Goal: Task Accomplishment & Management: Complete application form

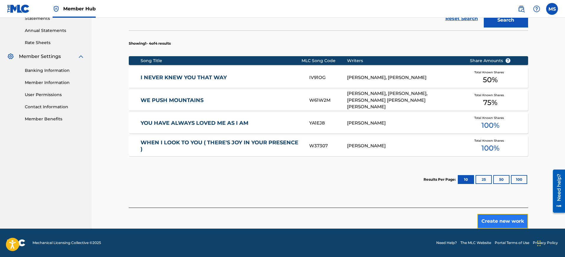
click at [498, 218] on button "Create new work" at bounding box center [502, 220] width 51 height 15
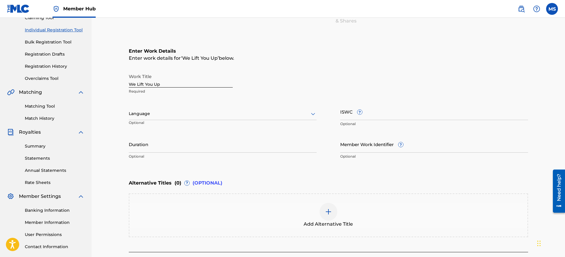
scroll to position [74, 0]
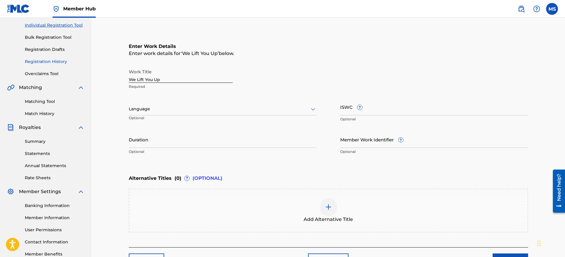
click at [42, 59] on link "Registration History" at bounding box center [55, 61] width 60 height 6
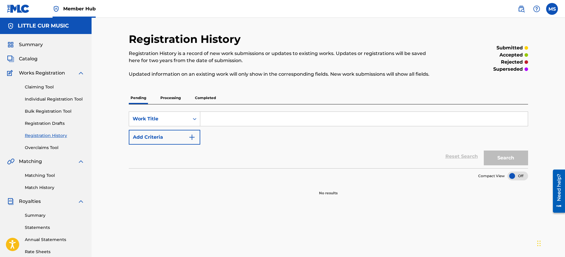
click at [169, 97] on p "Processing" at bounding box center [171, 98] width 24 height 12
click at [170, 98] on p "Processing" at bounding box center [171, 98] width 24 height 12
click at [207, 94] on p "Completed" at bounding box center [205, 98] width 25 height 12
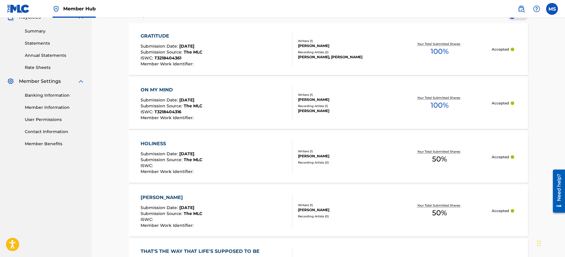
scroll to position [185, 0]
click at [248, 62] on div "GRATITUDE Submission Date : Sep 20, 2025 Submission Source : The MLC ISWC : T32…" at bounding box center [217, 49] width 152 height 34
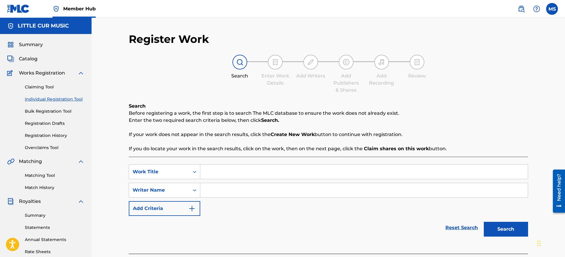
scroll to position [74, 0]
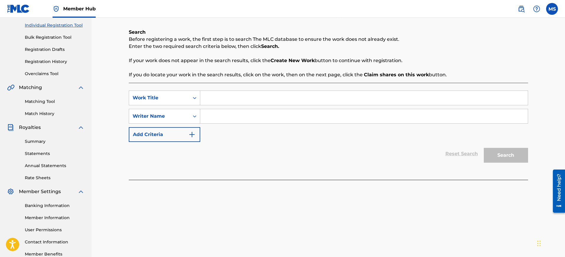
click at [235, 94] on input "Search Form" at bounding box center [363, 98] width 327 height 14
type input "We Lift You Up"
click at [223, 115] on input "Search Form" at bounding box center [363, 116] width 327 height 14
click at [508, 159] on button "Search" at bounding box center [506, 155] width 44 height 15
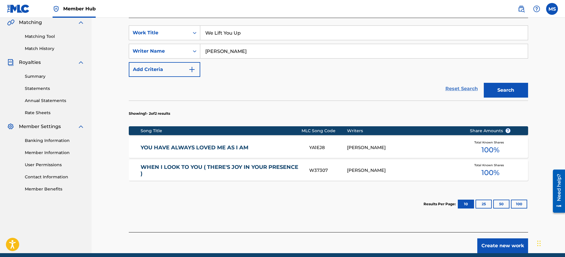
scroll to position [148, 0]
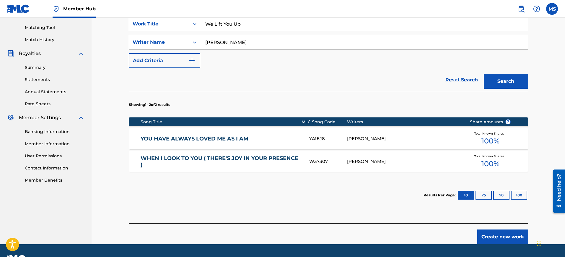
drag, startPoint x: 244, startPoint y: 41, endPoint x: 224, endPoint y: 42, distance: 20.4
click at [224, 42] on input "Michael Andrew Sandifer" at bounding box center [363, 42] width 327 height 14
type input "[PERSON_NAME]"
click at [498, 79] on button "Search" at bounding box center [506, 81] width 44 height 15
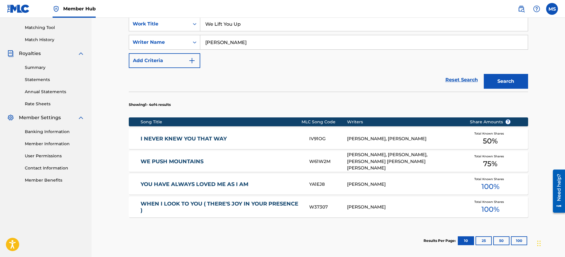
click at [184, 137] on link "I NEVER KNEW YOU THAT WAY" at bounding box center [221, 138] width 161 height 7
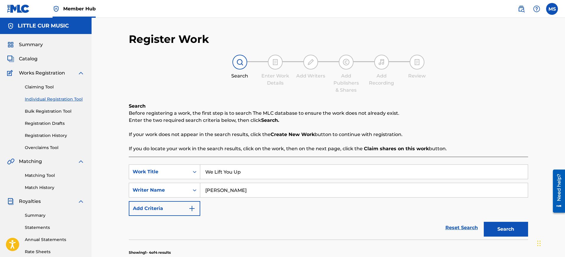
scroll to position [110, 0]
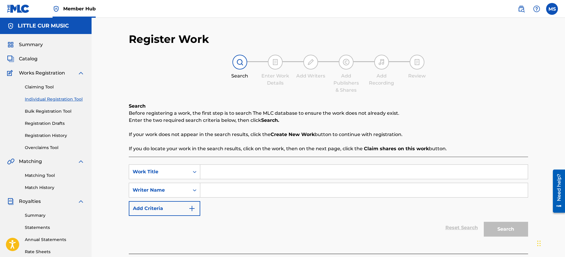
scroll to position [110, 0]
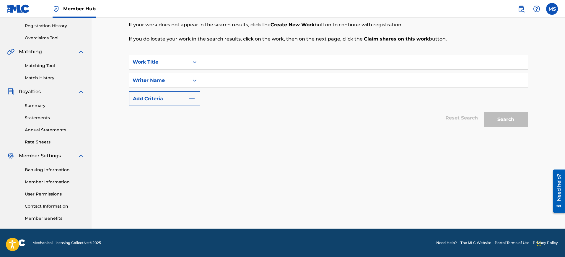
click at [234, 58] on input "Search Form" at bounding box center [363, 62] width 327 height 14
type input "We Lift You Up"
click at [224, 75] on input "Search Form" at bounding box center [363, 80] width 327 height 14
type input "[PERSON_NAME]"
click at [499, 117] on button "Search" at bounding box center [506, 119] width 44 height 15
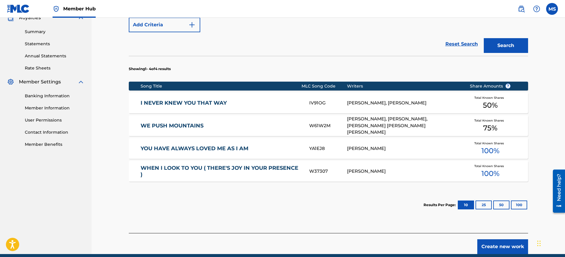
scroll to position [209, 0]
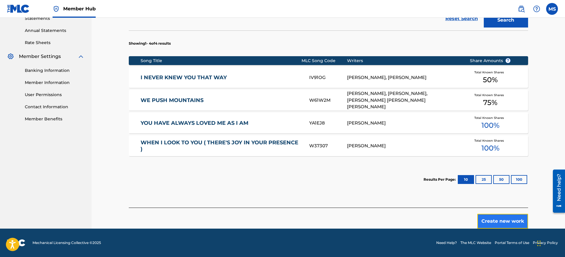
click at [498, 216] on button "Create new work" at bounding box center [502, 220] width 51 height 15
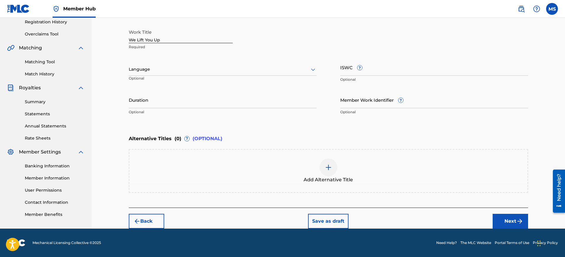
scroll to position [113, 0]
click at [151, 69] on div at bounding box center [223, 69] width 188 height 7
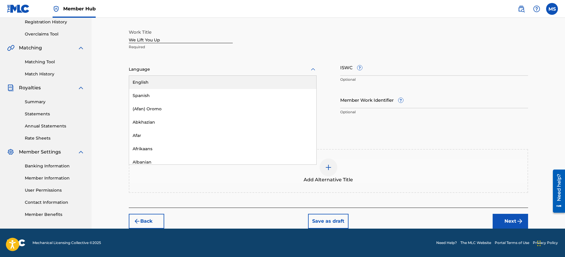
click at [143, 82] on div "English" at bounding box center [222, 82] width 187 height 13
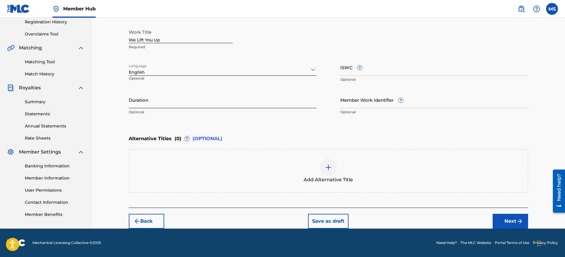
click at [134, 101] on input "Duration" at bounding box center [223, 99] width 188 height 17
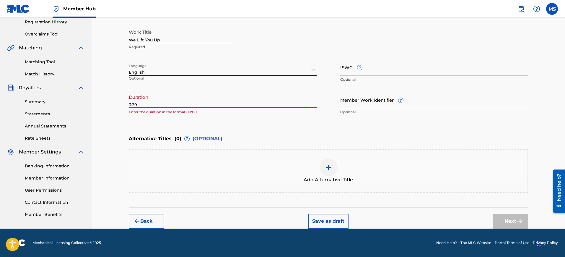
type input "3:39"
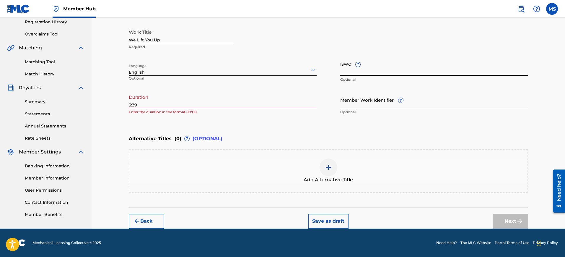
click at [343, 71] on input "ISWC ?" at bounding box center [434, 67] width 188 height 17
paste input "T-321.840.452-1"
type input "T-321.840.452-1"
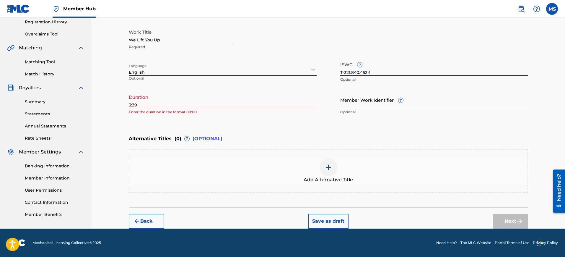
click at [262, 124] on div "Enter Work Details Enter work details for ‘ We Lift You Up ’ below. Work Title …" at bounding box center [328, 60] width 399 height 143
click at [433, 218] on div "Back Save as draft Next" at bounding box center [328, 217] width 399 height 21
click at [200, 217] on div "Back Save as draft Next" at bounding box center [328, 217] width 399 height 21
click at [161, 103] on input "3:39" at bounding box center [223, 99] width 188 height 17
click at [128, 105] on div "Register Work Search Enter Work Details Add Writers Add Publishers & Shares Add…" at bounding box center [328, 73] width 413 height 309
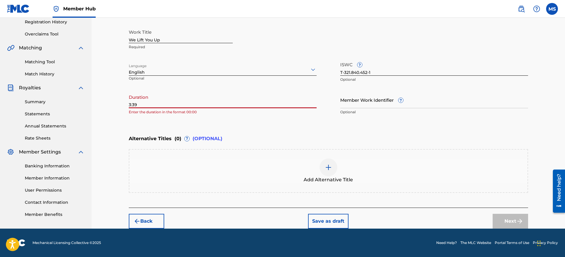
click at [129, 102] on input "3:39" at bounding box center [223, 99] width 188 height 17
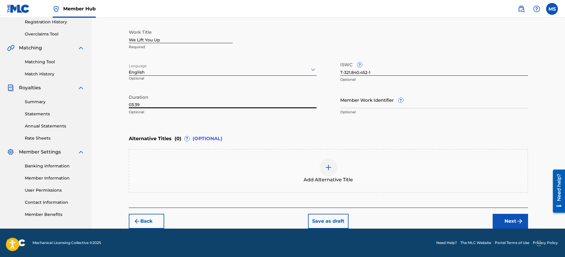
type input "03:39"
click at [271, 119] on div "Enter Work Details Enter work details for ‘ We Lift You Up ’ below. Work Title …" at bounding box center [328, 60] width 399 height 143
click at [507, 216] on button "Next" at bounding box center [509, 220] width 35 height 15
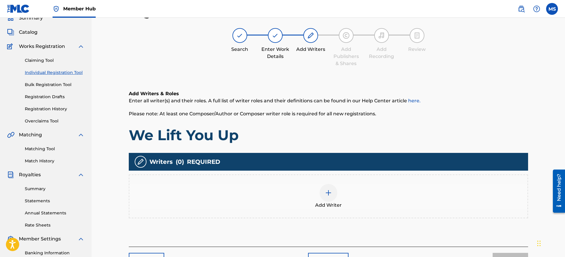
scroll to position [63, 0]
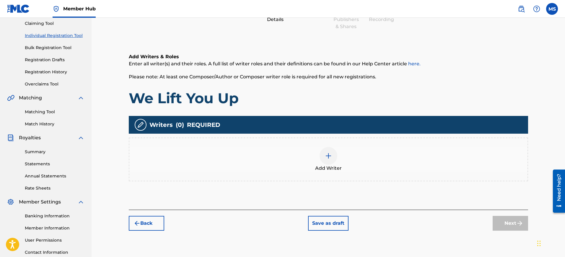
click at [327, 154] on img at bounding box center [328, 155] width 7 height 7
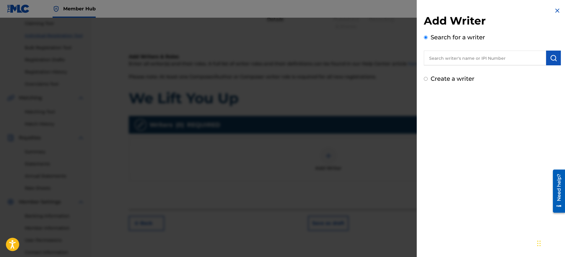
click at [438, 56] on input "text" at bounding box center [485, 57] width 122 height 15
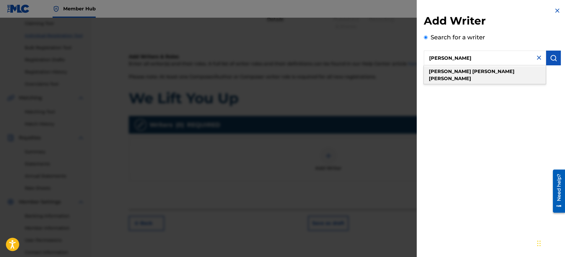
click at [471, 76] on strong "[PERSON_NAME]" at bounding box center [450, 79] width 42 height 6
type input "michael andrew sandifer"
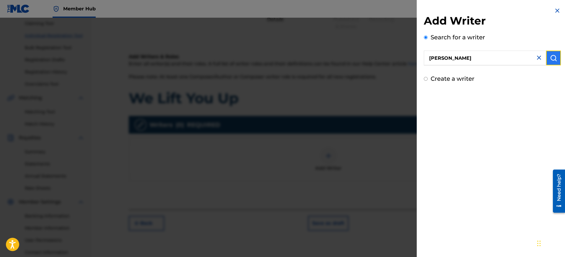
click at [550, 58] on img "submit" at bounding box center [553, 57] width 7 height 7
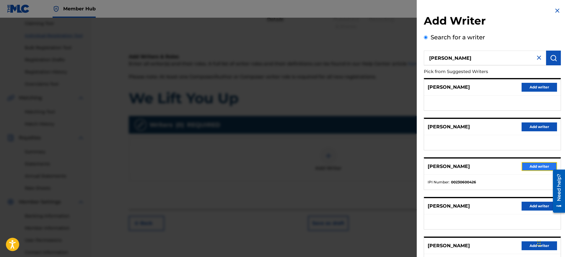
click at [536, 165] on button "Add writer" at bounding box center [538, 166] width 35 height 9
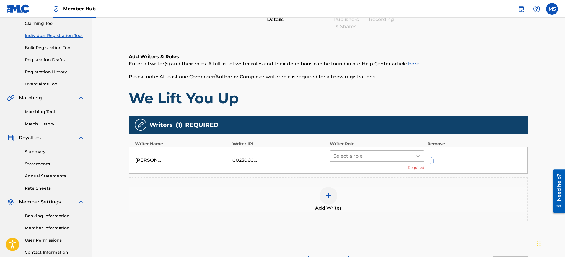
click at [416, 154] on icon at bounding box center [418, 156] width 6 height 6
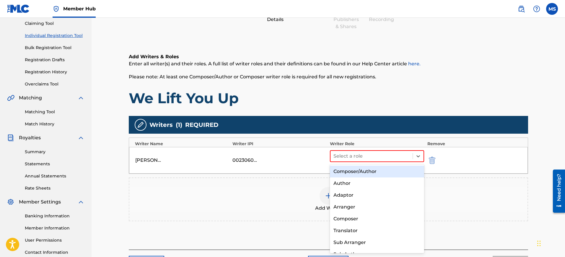
click at [359, 171] on div "Composer/Author" at bounding box center [377, 171] width 94 height 12
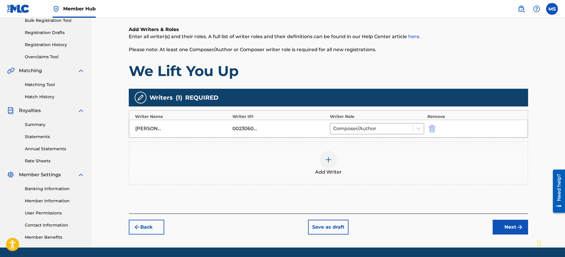
scroll to position [110, 0]
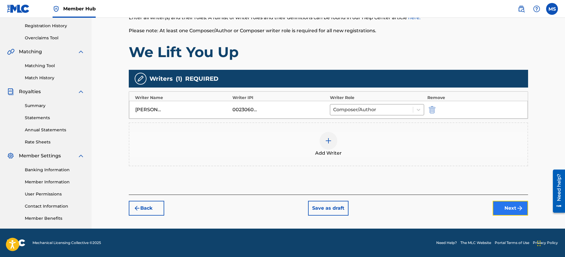
click at [509, 204] on button "Next" at bounding box center [509, 207] width 35 height 15
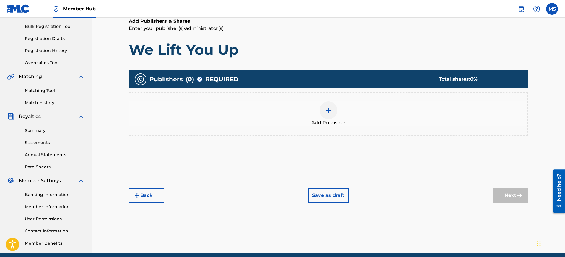
scroll to position [100, 0]
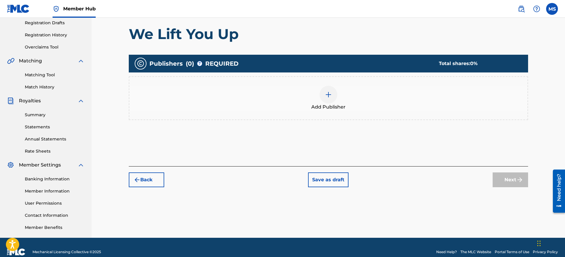
click at [333, 94] on div at bounding box center [328, 95] width 18 height 18
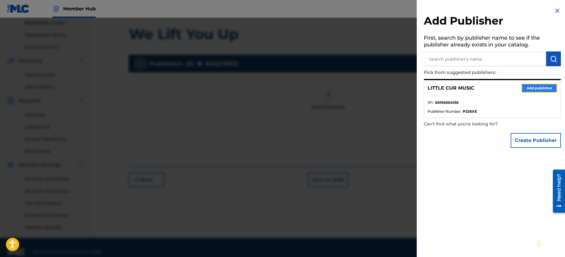
click at [526, 86] on button "Add publisher" at bounding box center [538, 88] width 35 height 9
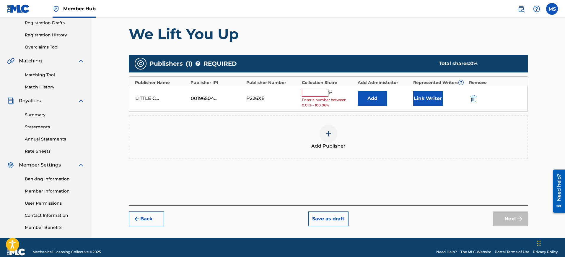
click at [320, 92] on input "text" at bounding box center [315, 93] width 27 height 8
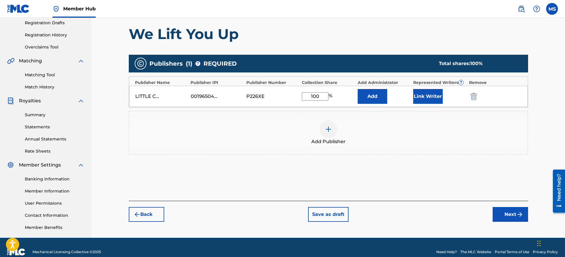
type input "100"
click at [373, 145] on div "Add Publisher" at bounding box center [328, 133] width 399 height 44
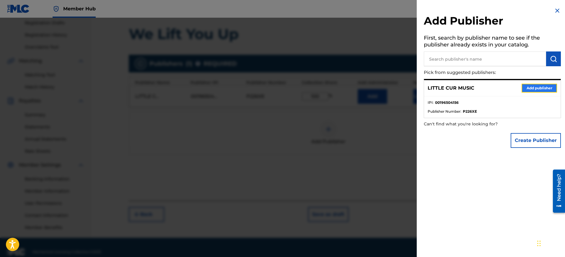
click at [528, 85] on button "Add publisher" at bounding box center [538, 88] width 35 height 9
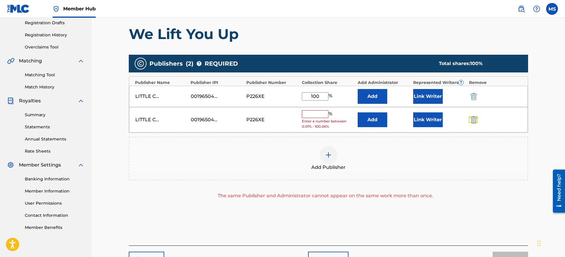
click at [473, 118] on img "submit" at bounding box center [473, 119] width 6 height 7
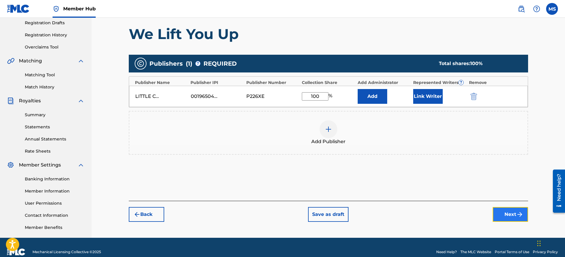
click at [510, 212] on button "Next" at bounding box center [509, 214] width 35 height 15
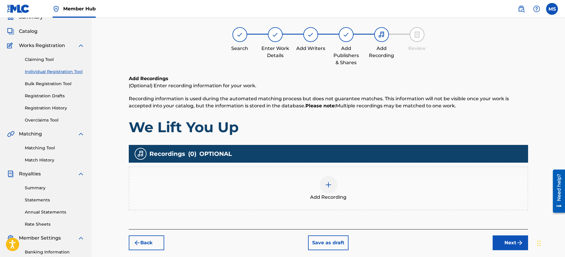
scroll to position [27, 0]
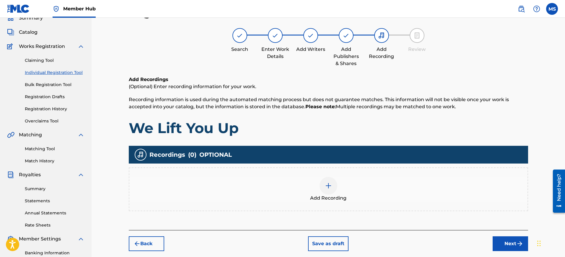
click at [329, 182] on img at bounding box center [328, 185] width 7 height 7
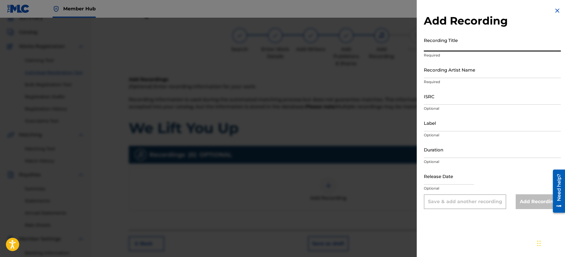
click at [457, 45] on input "Recording Title" at bounding box center [492, 43] width 137 height 17
type input "Gratitude"
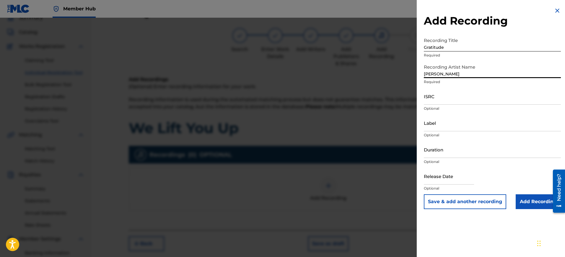
type input "[PERSON_NAME]"
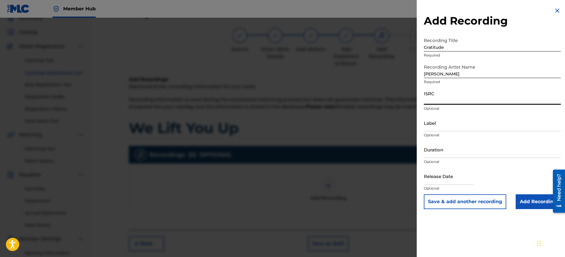
paste input "usmh92371973"
type input "usmh92371973"
click at [435, 124] on input "Label" at bounding box center [492, 122] width 137 height 17
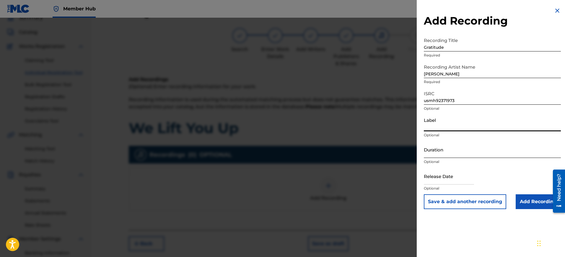
type input "Little Cur Music"
click at [455, 151] on input "Duration" at bounding box center [492, 149] width 137 height 17
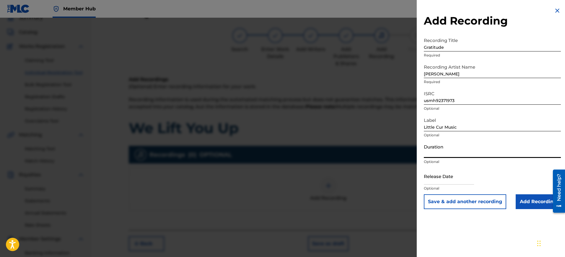
type input "03:39"
click at [441, 181] on input "text" at bounding box center [449, 175] width 50 height 17
select select "8"
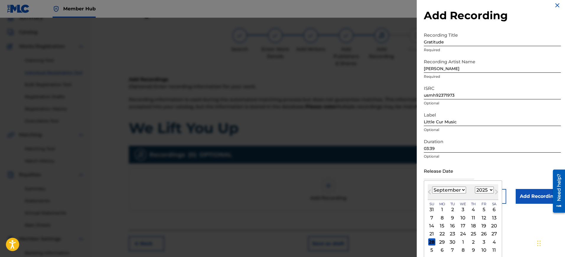
scroll to position [6, 0]
click at [492, 187] on select "1899 1900 1901 1902 1903 1904 1905 1906 1907 1908 1909 1910 1911 1912 1913 1914…" at bounding box center [484, 188] width 19 height 7
select select "2023"
click at [475, 185] on select "1899 1900 1901 1902 1903 1904 1905 1906 1907 1908 1909 1910 1911 1912 1913 1914…" at bounding box center [484, 188] width 19 height 7
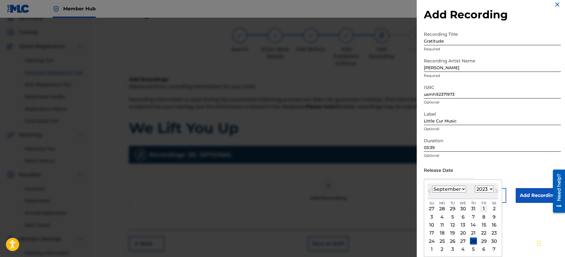
click at [485, 207] on div "1" at bounding box center [483, 208] width 7 height 7
type input "September 1 2023"
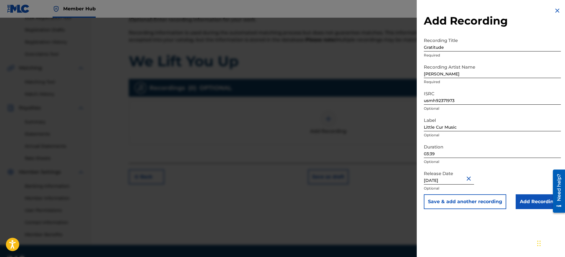
scroll to position [100, 0]
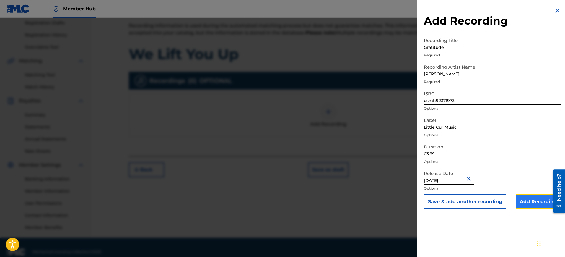
click at [526, 198] on input "Add Recording" at bounding box center [537, 201] width 45 height 15
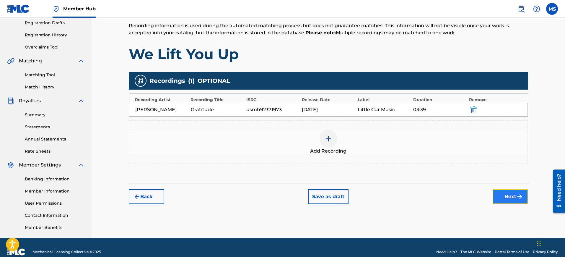
click at [505, 200] on button "Next" at bounding box center [509, 196] width 35 height 15
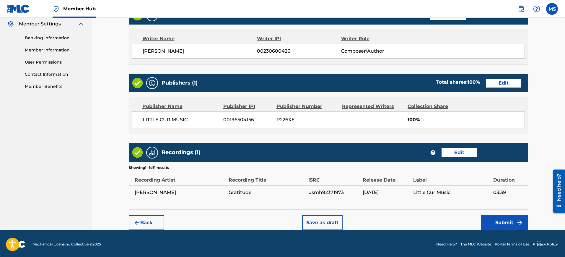
scroll to position [243, 0]
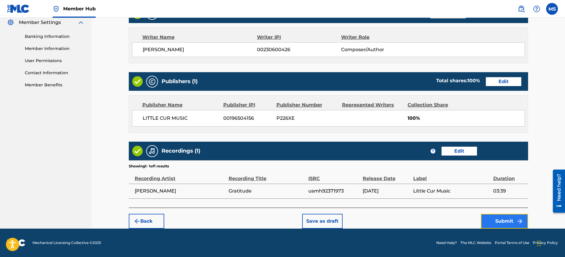
click at [508, 220] on button "Submit" at bounding box center [504, 220] width 47 height 15
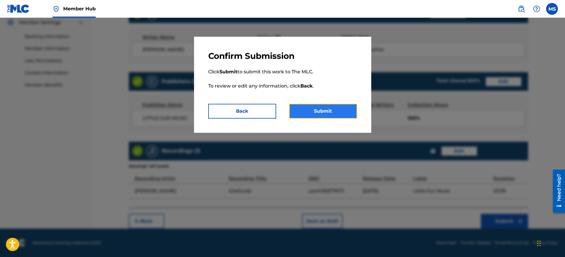
click at [325, 110] on button "Submit" at bounding box center [323, 111] width 68 height 15
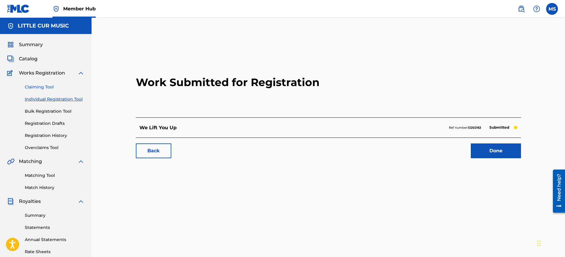
click at [31, 86] on link "Claiming Tool" at bounding box center [55, 87] width 60 height 6
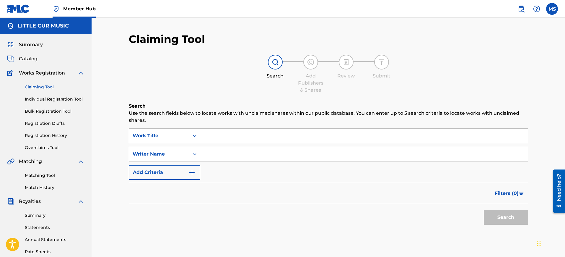
click at [212, 154] on input "Search Form" at bounding box center [363, 154] width 327 height 14
type input "[PERSON_NAME]"
click at [503, 215] on button "Search" at bounding box center [506, 217] width 44 height 15
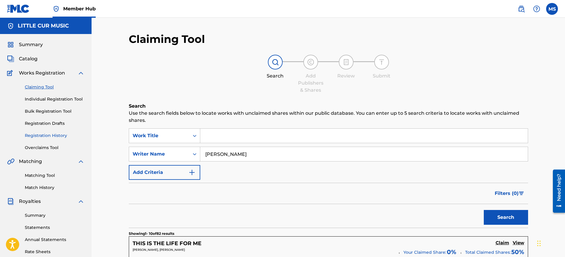
click at [50, 135] on link "Registration History" at bounding box center [55, 135] width 60 height 6
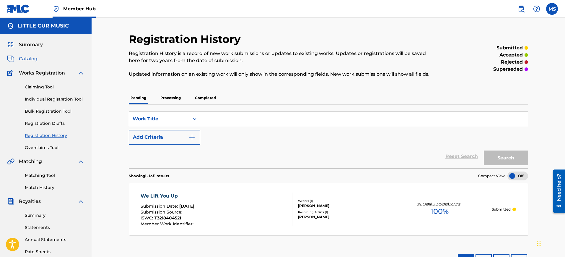
click at [28, 57] on span "Catalog" at bounding box center [28, 58] width 19 height 7
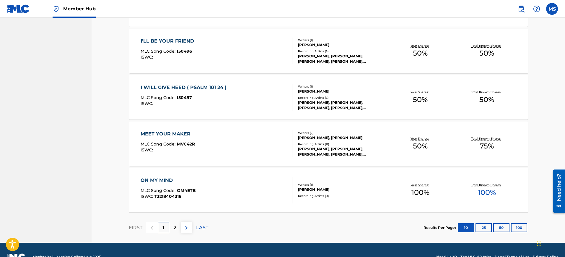
scroll to position [406, 0]
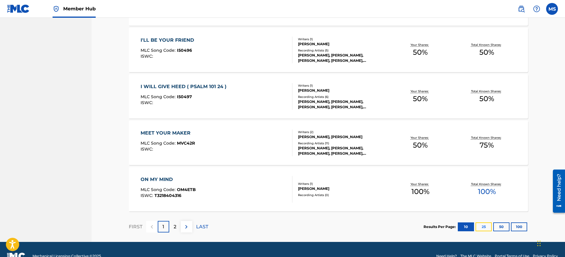
click at [484, 225] on button "25" at bounding box center [483, 226] width 16 height 9
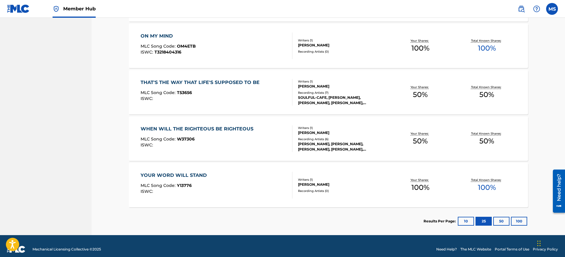
scroll to position [554, 0]
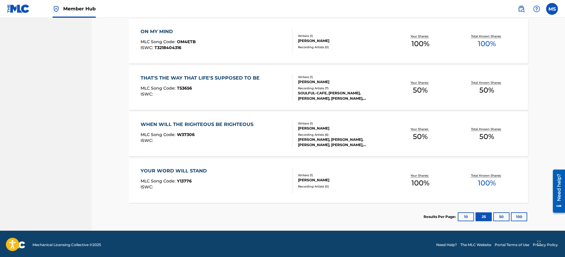
click at [178, 122] on div "WHEN WILL THE RIGHTEOUS BE RIGHTEOUS" at bounding box center [199, 124] width 116 height 7
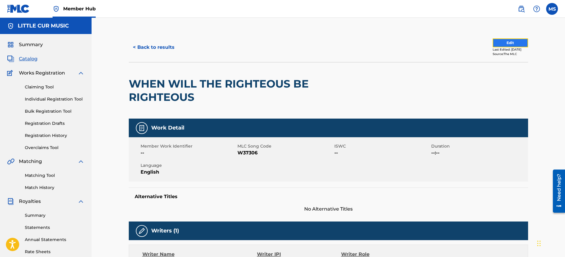
click at [497, 44] on button "Edit" at bounding box center [509, 42] width 35 height 9
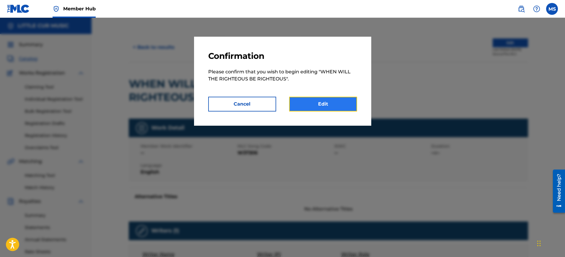
click at [322, 100] on link "Edit" at bounding box center [323, 104] width 68 height 15
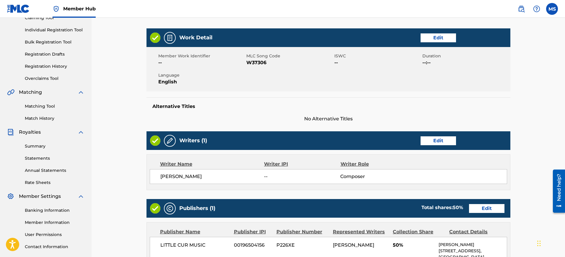
scroll to position [111, 0]
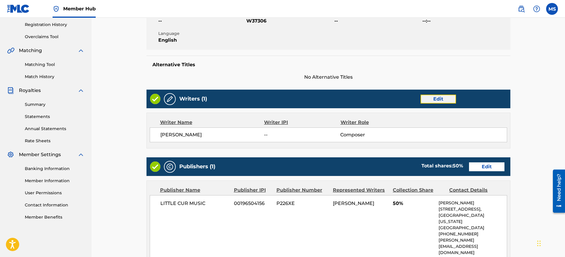
click at [440, 99] on link "Edit" at bounding box center [437, 98] width 35 height 9
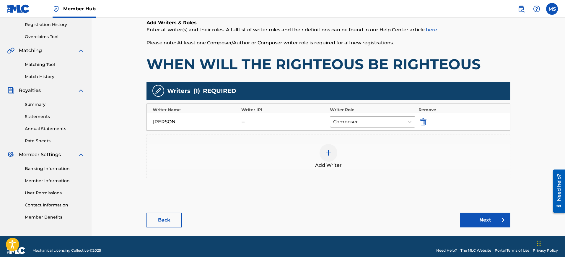
scroll to position [118, 0]
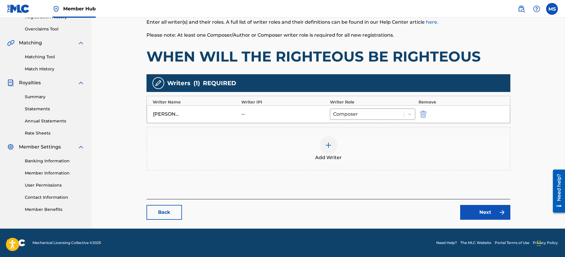
click at [169, 115] on div "[PERSON_NAME]" at bounding box center [166, 113] width 27 height 7
click at [175, 111] on div "[PERSON_NAME]" at bounding box center [166, 113] width 27 height 7
click at [478, 213] on link "Next" at bounding box center [485, 212] width 50 height 15
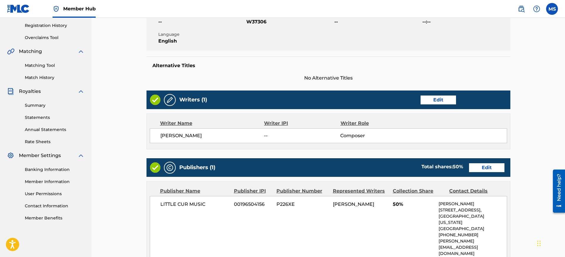
scroll to position [148, 0]
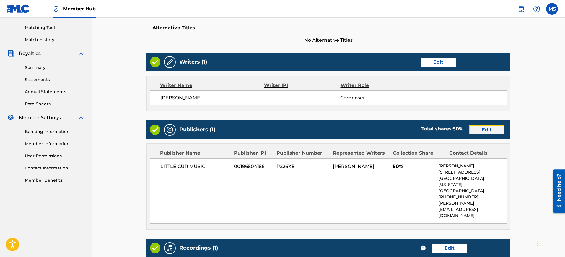
click at [486, 129] on link "Edit" at bounding box center [486, 129] width 35 height 9
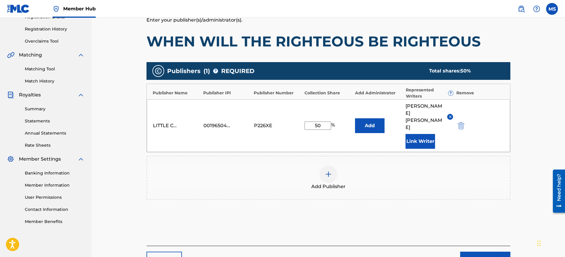
scroll to position [111, 0]
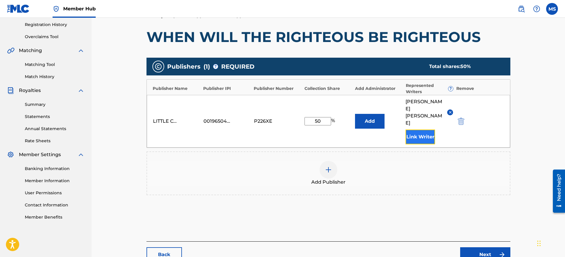
click at [415, 129] on button "Link Writer" at bounding box center [420, 136] width 30 height 15
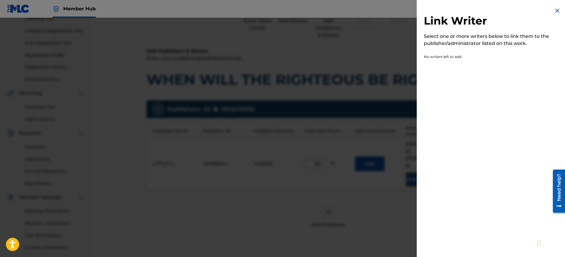
scroll to position [0, 0]
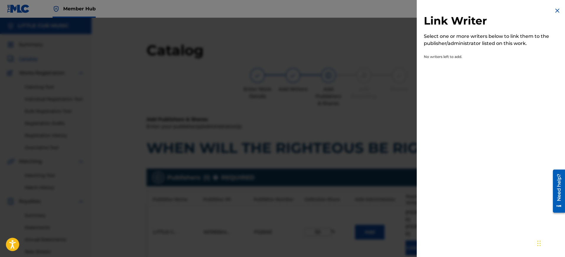
click at [456, 43] on div "Select one or more writers below to link them to the publisher/administrator li…" at bounding box center [492, 40] width 137 height 14
click at [450, 58] on p "No writers left to add." at bounding box center [475, 58] width 103 height 8
click at [554, 10] on img at bounding box center [557, 10] width 7 height 7
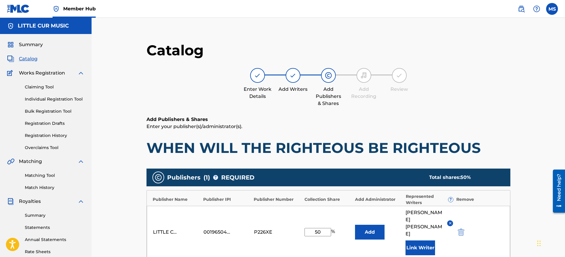
click at [419, 212] on span "MICHAEL SANDIFER" at bounding box center [423, 223] width 37 height 28
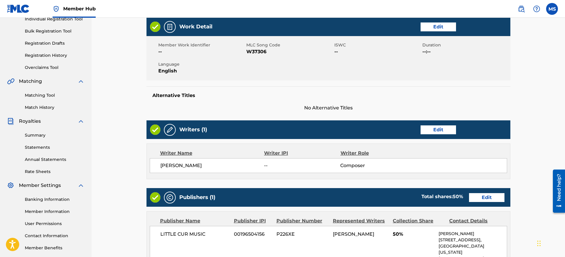
scroll to position [111, 0]
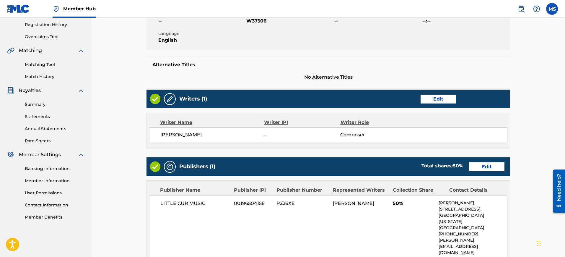
click at [272, 129] on div "MICHAEL SANDIFER -- Composer" at bounding box center [328, 134] width 357 height 15
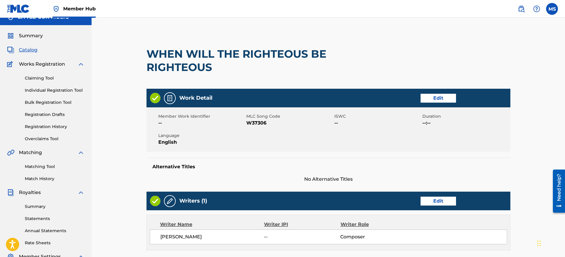
scroll to position [0, 0]
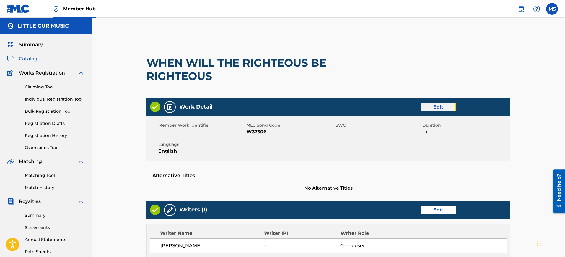
click at [436, 105] on link "Edit" at bounding box center [437, 106] width 35 height 9
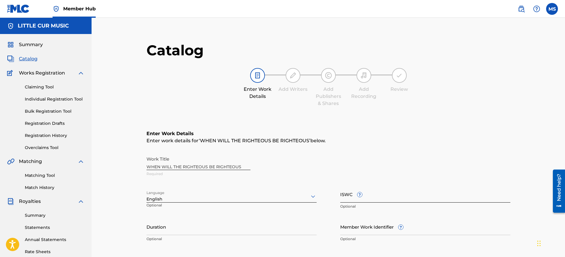
click at [349, 194] on input "ISWC ?" at bounding box center [425, 193] width 170 height 17
paste input "T-904.394.148-6"
type input "T-904.394.148-6"
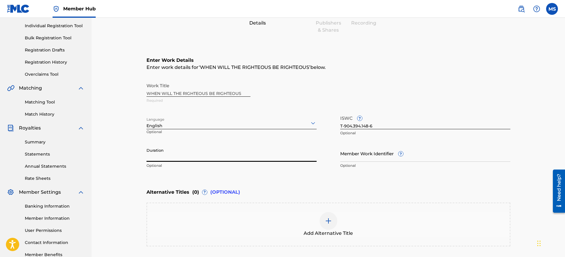
scroll to position [74, 0]
type input "03:50"
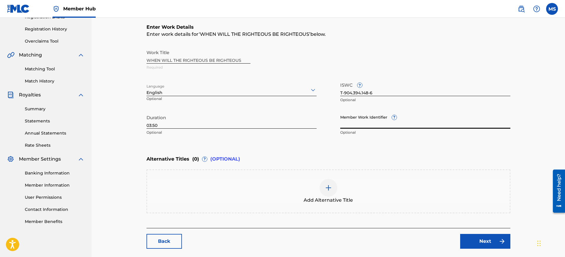
scroll to position [111, 0]
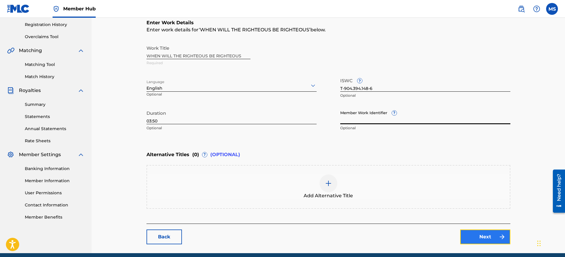
click at [486, 236] on link "Next" at bounding box center [485, 236] width 50 height 15
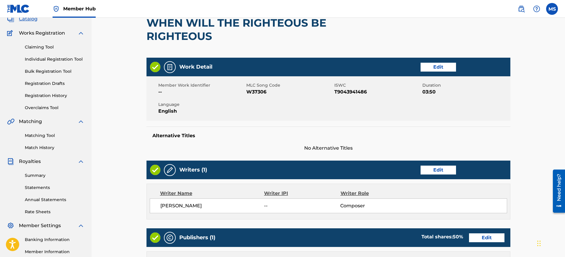
scroll to position [74, 0]
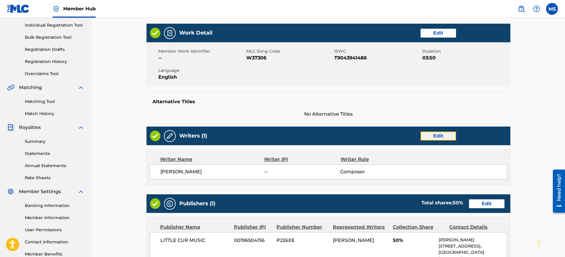
click at [434, 135] on link "Edit" at bounding box center [437, 135] width 35 height 9
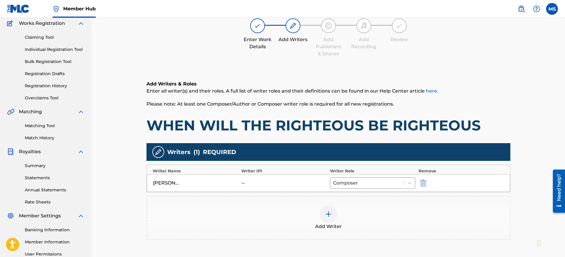
scroll to position [74, 0]
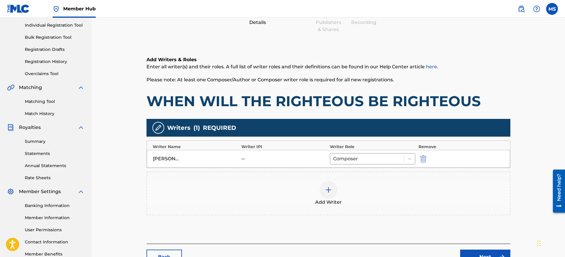
click at [239, 155] on div "MICHAEL SANDIFER -- Composer" at bounding box center [328, 159] width 363 height 18
click at [248, 159] on div "--" at bounding box center [254, 158] width 27 height 7
click at [328, 189] on img at bounding box center [328, 189] width 7 height 7
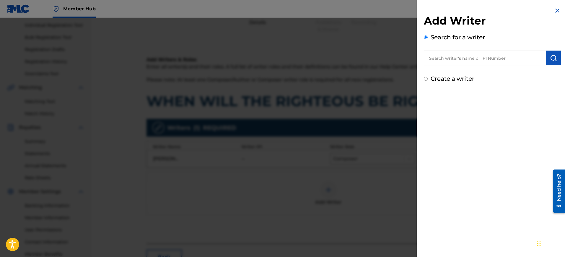
click at [447, 54] on input "text" at bounding box center [485, 57] width 122 height 15
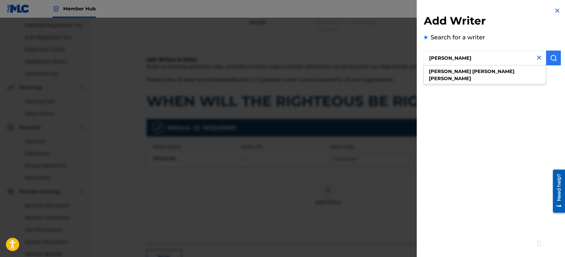
type input "Michael Andrew Sandifer"
click at [550, 58] on img "submit" at bounding box center [553, 57] width 7 height 7
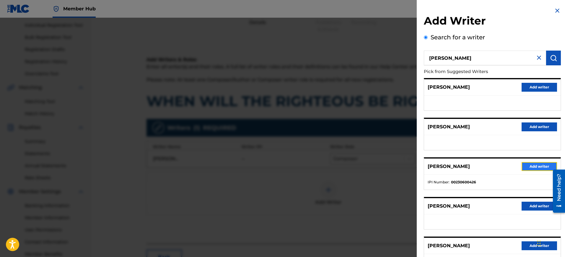
click at [533, 164] on button "Add writer" at bounding box center [538, 166] width 35 height 9
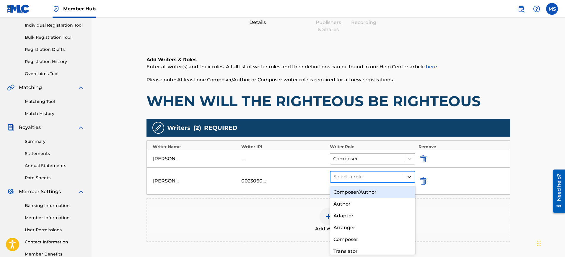
click at [406, 174] on div at bounding box center [409, 176] width 11 height 11
click at [361, 191] on div "Composer/Author" at bounding box center [373, 192] width 86 height 12
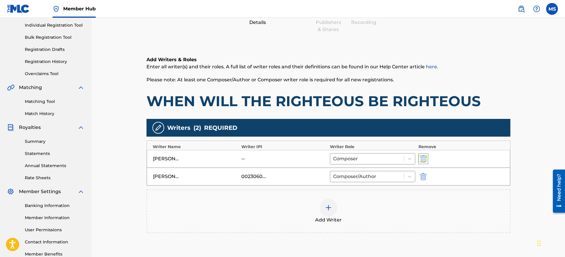
click at [423, 157] on img "submit" at bounding box center [423, 158] width 6 height 7
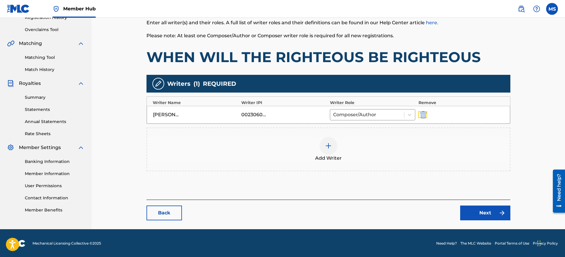
scroll to position [118, 0]
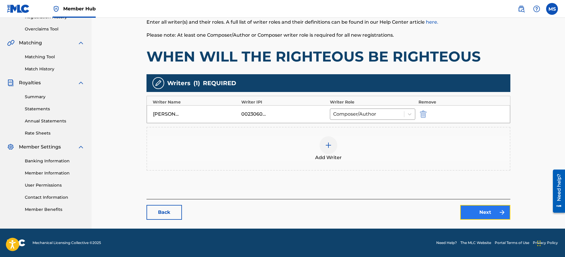
click at [486, 211] on link "Next" at bounding box center [485, 212] width 50 height 15
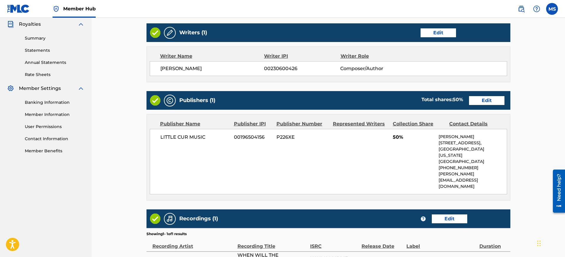
scroll to position [185, 0]
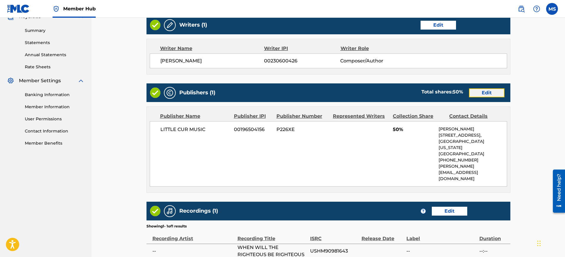
click at [493, 89] on link "Edit" at bounding box center [486, 92] width 35 height 9
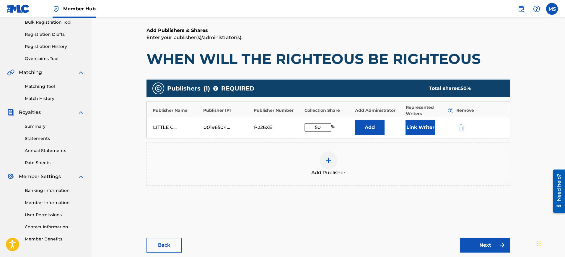
scroll to position [122, 0]
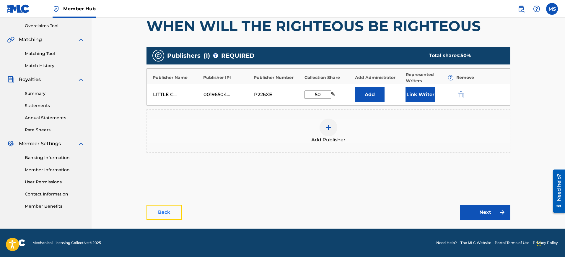
click at [155, 212] on link "Back" at bounding box center [163, 212] width 35 height 15
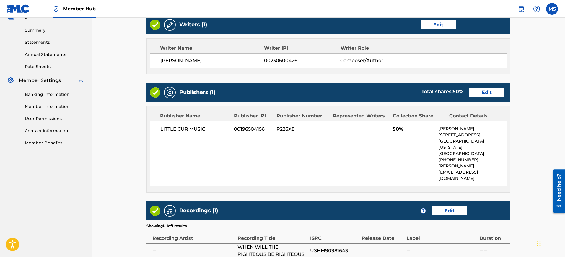
scroll to position [221, 0]
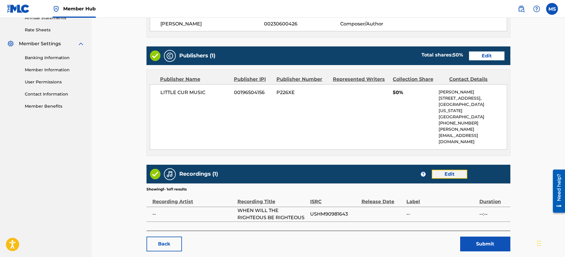
click at [455, 169] on link "Edit" at bounding box center [449, 173] width 35 height 9
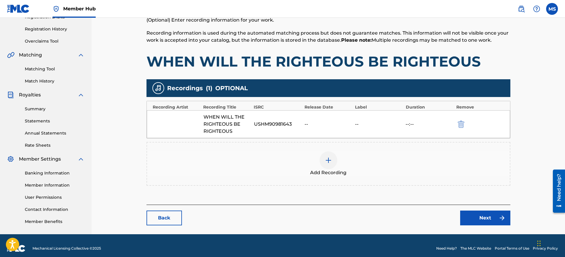
scroll to position [111, 0]
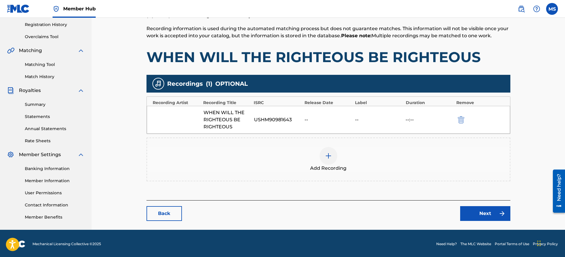
click at [326, 153] on img at bounding box center [328, 155] width 7 height 7
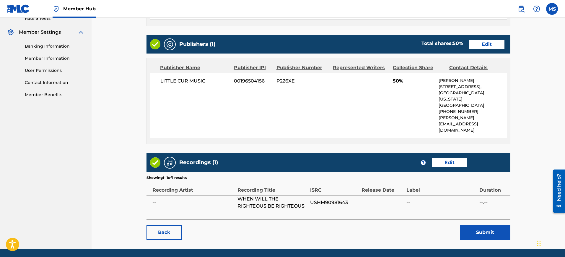
scroll to position [234, 0]
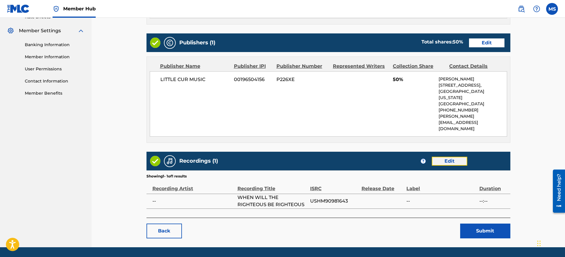
click at [454, 156] on link "Edit" at bounding box center [449, 160] width 35 height 9
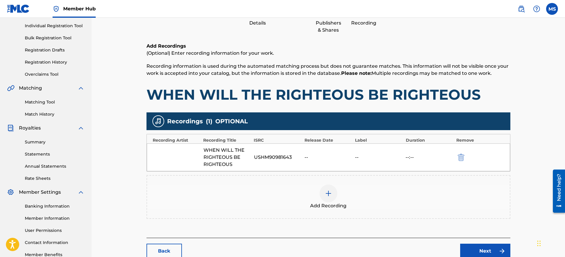
scroll to position [74, 0]
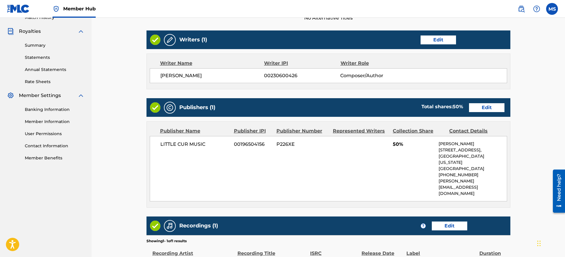
scroll to position [234, 0]
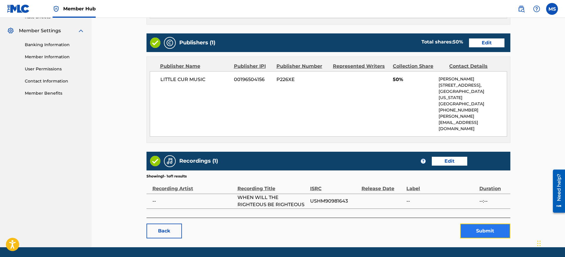
click at [478, 223] on button "Submit" at bounding box center [485, 230] width 50 height 15
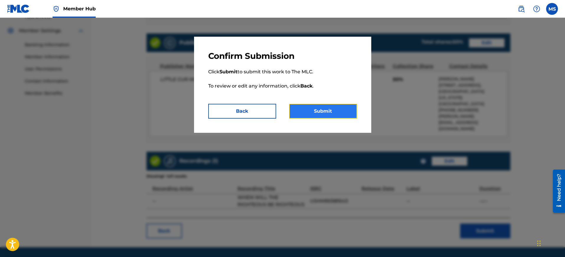
click at [323, 105] on button "Submit" at bounding box center [323, 111] width 68 height 15
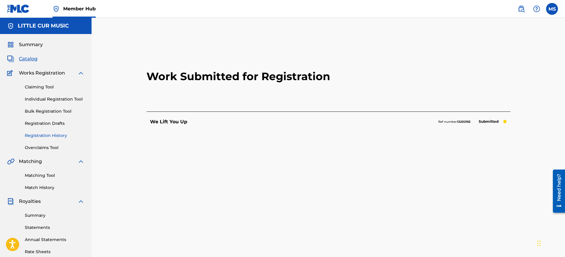
click at [44, 133] on link "Registration History" at bounding box center [55, 135] width 60 height 6
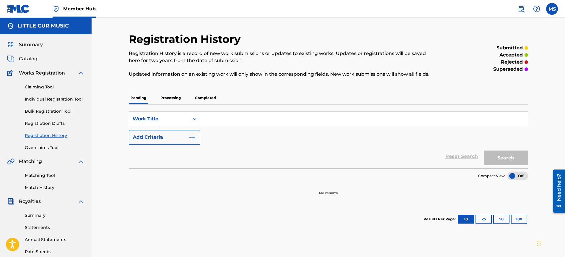
click at [170, 97] on p "Processing" at bounding box center [171, 98] width 24 height 12
click at [208, 99] on p "Completed" at bounding box center [205, 98] width 25 height 12
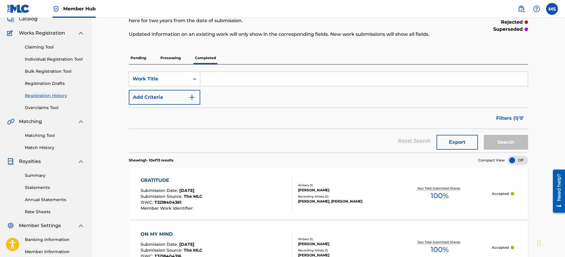
scroll to position [37, 0]
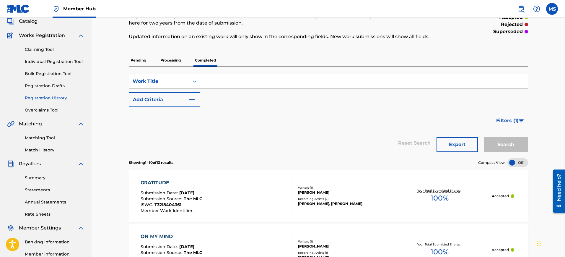
click at [139, 61] on p "Pending" at bounding box center [138, 60] width 19 height 12
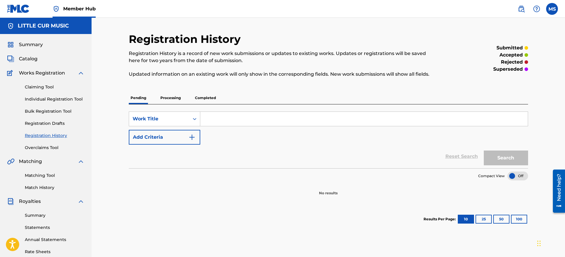
click at [174, 97] on p "Processing" at bounding box center [171, 98] width 24 height 12
click at [28, 56] on span "Catalog" at bounding box center [28, 58] width 19 height 7
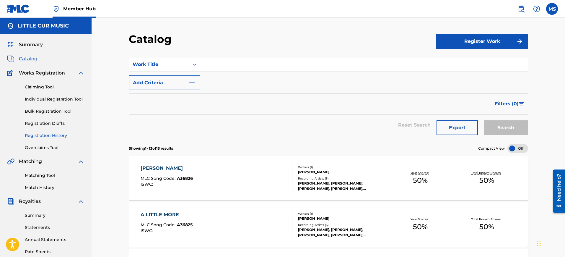
click at [47, 135] on link "Registration History" at bounding box center [55, 135] width 60 height 6
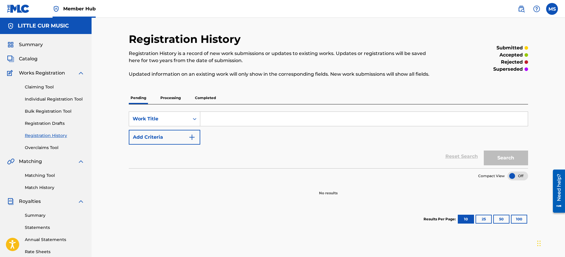
click at [170, 97] on p "Processing" at bounding box center [171, 98] width 24 height 12
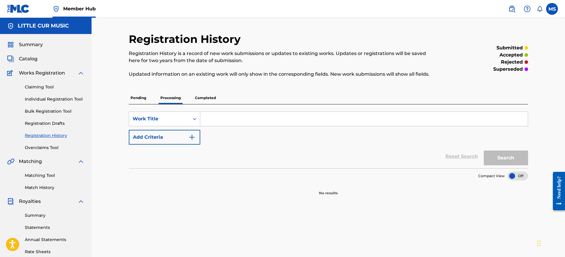
click at [203, 96] on p "Completed" at bounding box center [205, 98] width 25 height 12
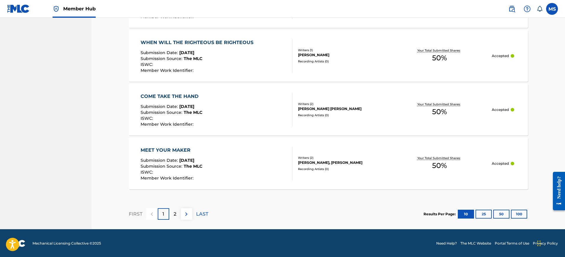
scroll to position [554, 0]
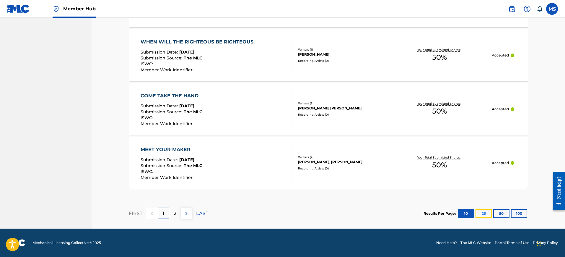
click at [488, 211] on button "25" at bounding box center [483, 213] width 16 height 9
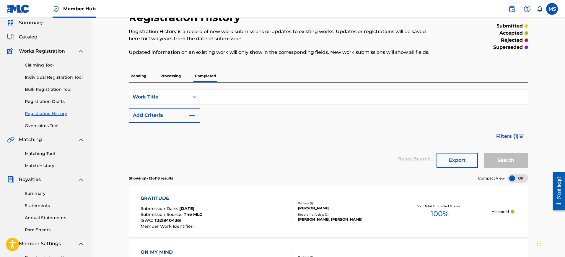
scroll to position [12, 0]
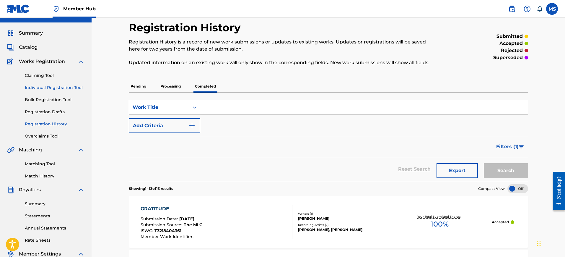
click at [39, 85] on link "Individual Registration Tool" at bounding box center [55, 87] width 60 height 6
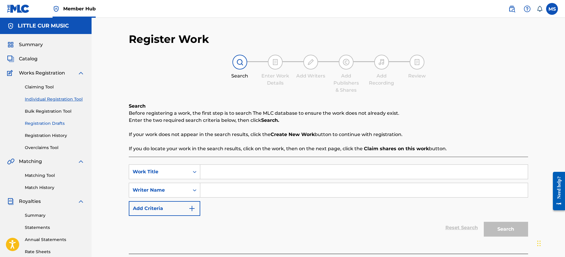
click at [43, 123] on link "Registration Drafts" at bounding box center [55, 123] width 60 height 6
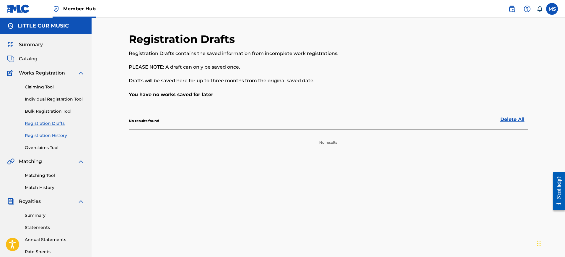
click at [41, 134] on link "Registration History" at bounding box center [55, 135] width 60 height 6
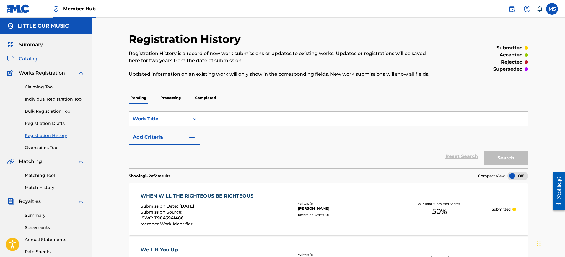
click at [28, 60] on span "Catalog" at bounding box center [28, 58] width 19 height 7
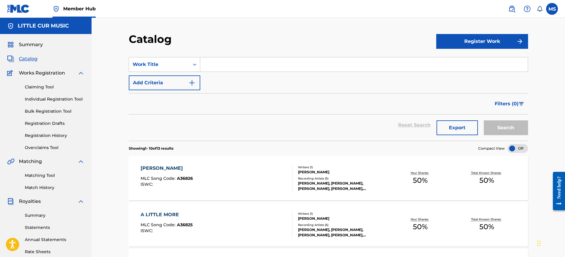
click at [191, 173] on div "[PERSON_NAME] MLC Song Code : A36826 ISWC :" at bounding box center [167, 177] width 52 height 27
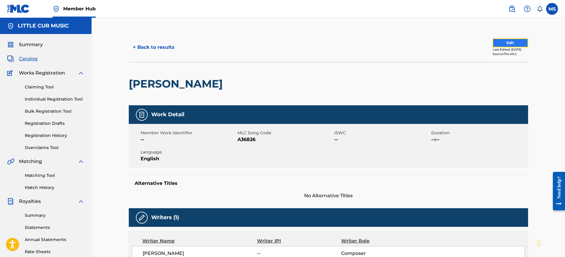
click at [504, 41] on button "Edit" at bounding box center [509, 42] width 35 height 9
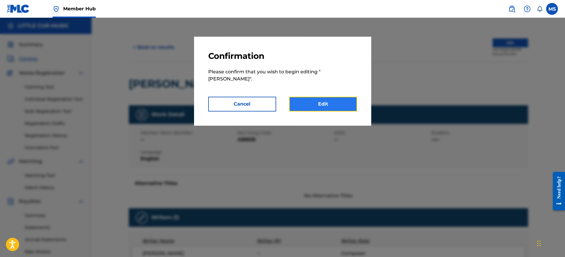
click at [316, 97] on link "Edit" at bounding box center [323, 104] width 68 height 15
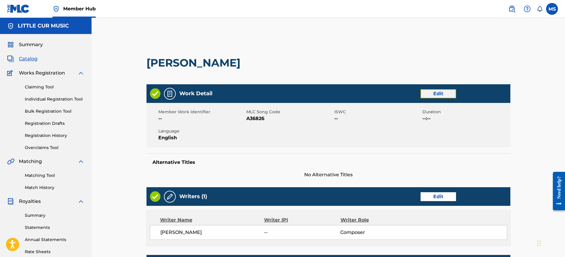
click at [438, 95] on link "Edit" at bounding box center [437, 93] width 35 height 9
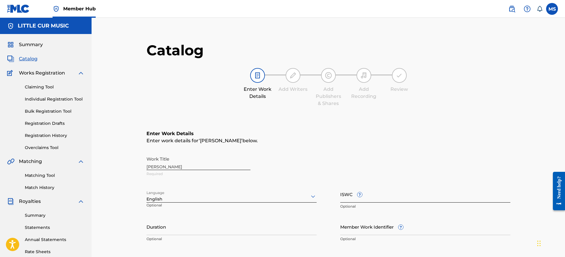
click at [345, 197] on input "ISWC ?" at bounding box center [425, 193] width 170 height 17
paste input "T-904.394.140-8"
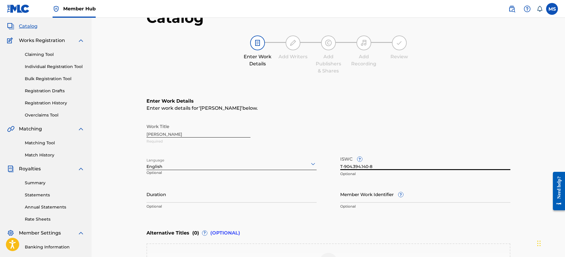
scroll to position [37, 0]
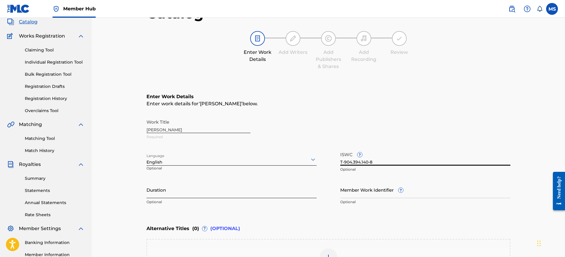
type input "T-904.394.140-8"
click at [150, 189] on input "Duration" at bounding box center [231, 189] width 170 height 17
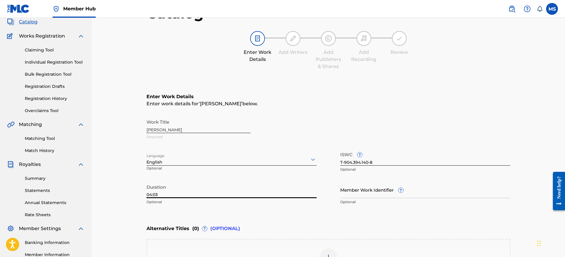
type input "04:03"
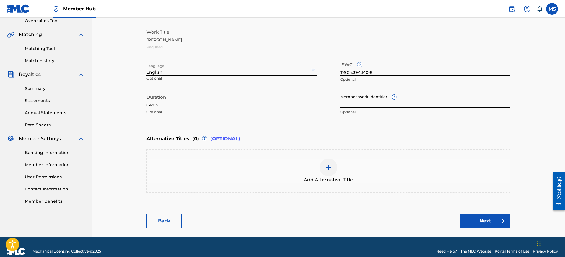
scroll to position [135, 0]
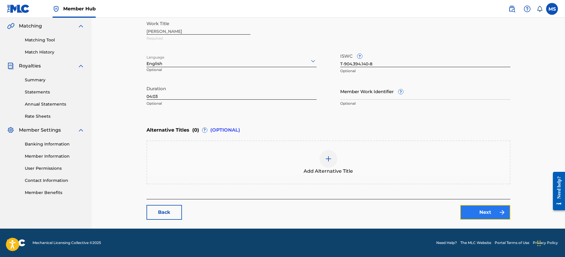
click at [482, 210] on link "Next" at bounding box center [485, 212] width 50 height 15
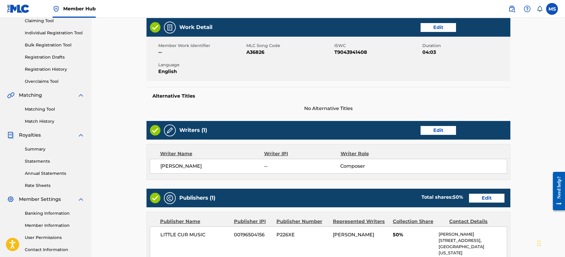
scroll to position [74, 0]
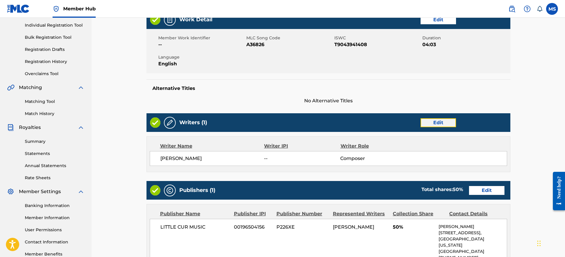
click at [439, 122] on link "Edit" at bounding box center [437, 122] width 35 height 9
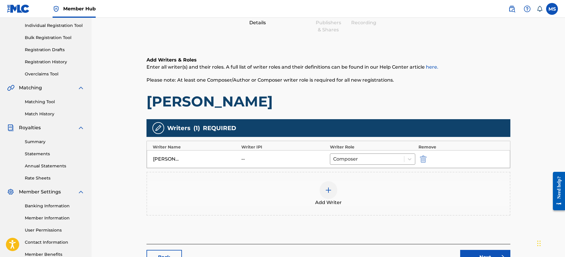
scroll to position [74, 0]
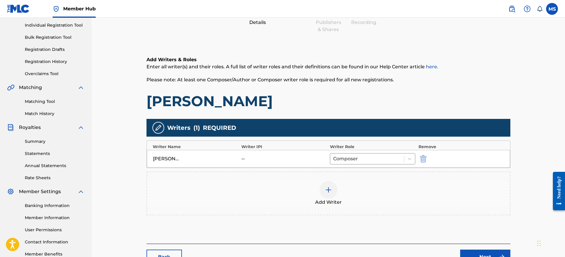
click at [330, 190] on img at bounding box center [328, 189] width 7 height 7
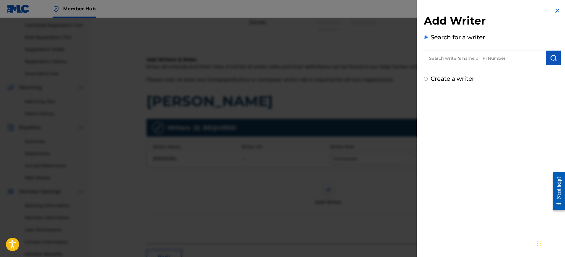
click at [464, 57] on input "text" at bounding box center [485, 57] width 122 height 15
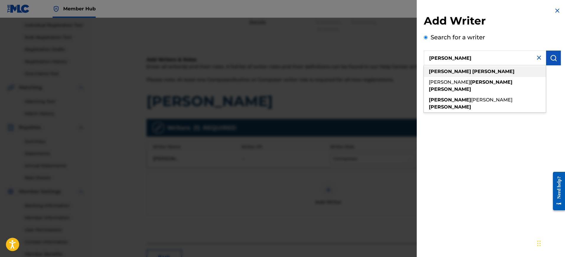
click at [472, 72] on strong "[PERSON_NAME]" at bounding box center [493, 71] width 42 height 6
type input "[PERSON_NAME]"
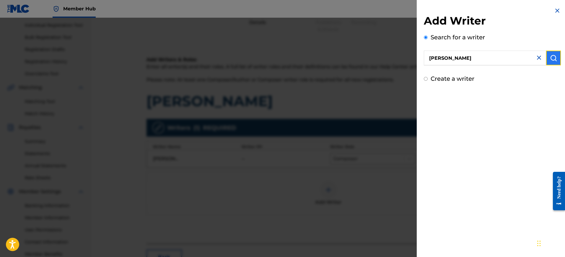
click at [555, 55] on button "submit" at bounding box center [553, 57] width 15 height 15
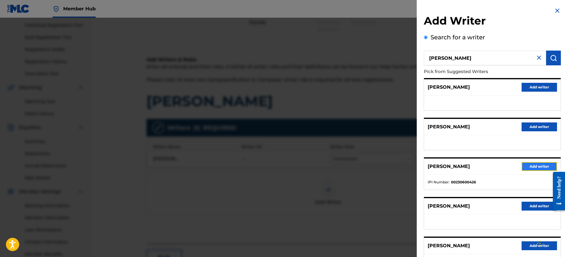
click at [537, 167] on button "Add writer" at bounding box center [538, 166] width 35 height 9
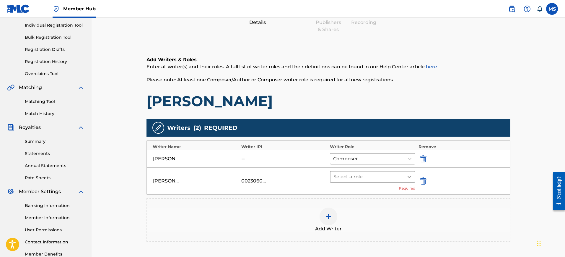
click at [409, 175] on icon at bounding box center [409, 177] width 6 height 6
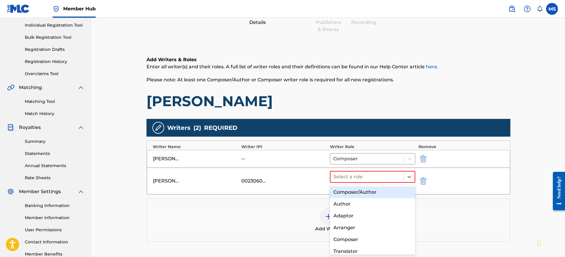
click at [360, 189] on div "Composer/Author" at bounding box center [373, 192] width 86 height 12
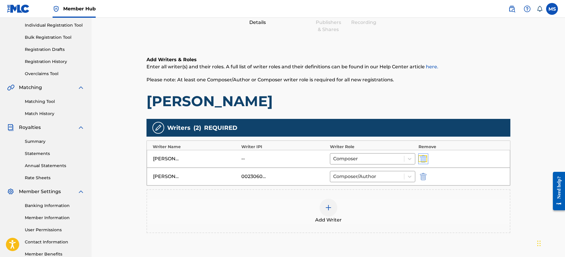
click at [424, 157] on img "submit" at bounding box center [423, 158] width 6 height 7
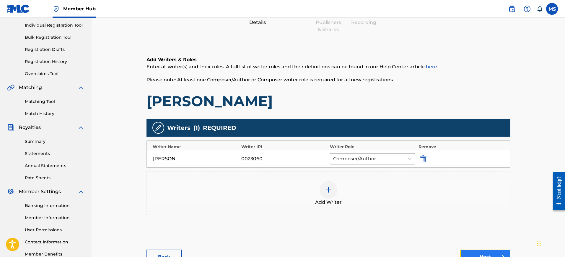
click at [490, 250] on link "Next" at bounding box center [485, 256] width 50 height 15
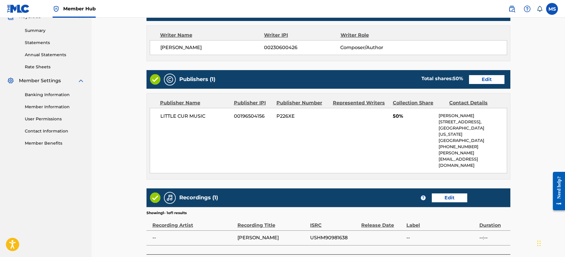
scroll to position [221, 0]
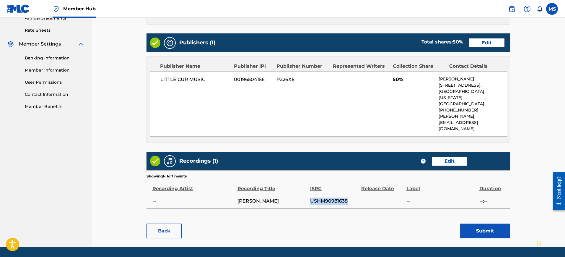
drag, startPoint x: 310, startPoint y: 182, endPoint x: 347, endPoint y: 181, distance: 37.2
click at [347, 197] on span "USHM90981638" at bounding box center [334, 200] width 48 height 7
copy span "USHM90981638"
click at [448, 156] on link "Edit" at bounding box center [449, 160] width 35 height 9
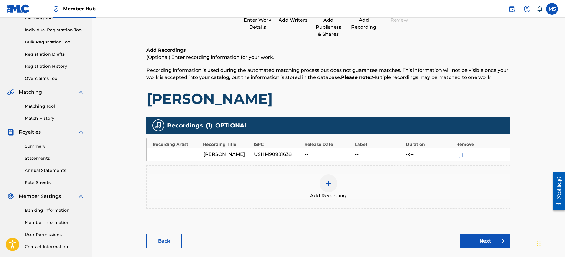
scroll to position [74, 0]
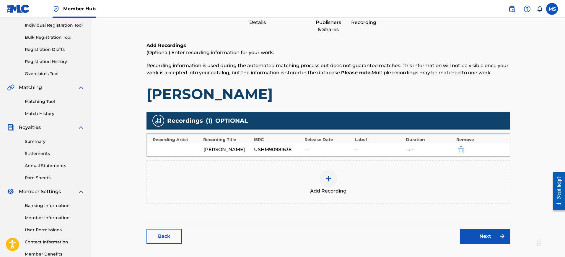
click at [324, 177] on div at bounding box center [328, 178] width 18 height 18
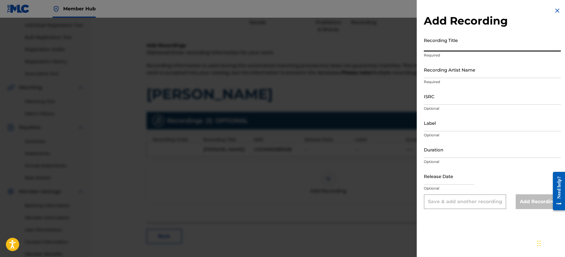
click at [433, 43] on input "Recording Title" at bounding box center [492, 43] width 137 height 17
type input "[PERSON_NAME]"
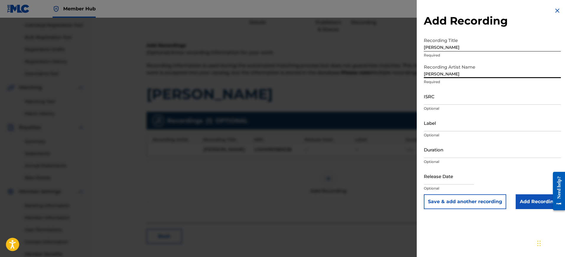
type input "[PERSON_NAME]"
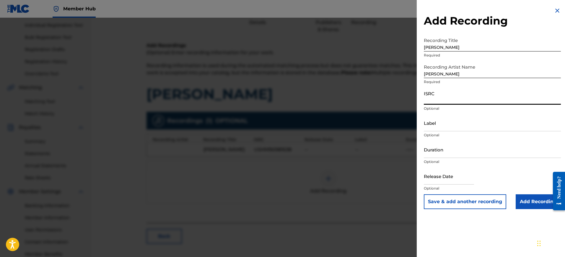
paste input "USHM90981638"
type input "USHM90981638"
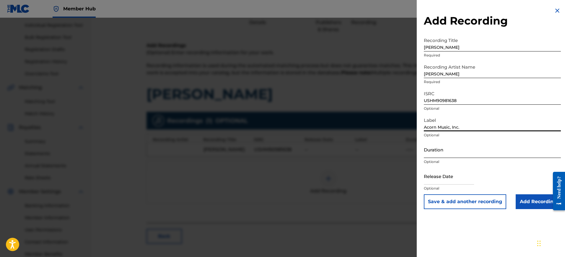
type input "Acorn Music, Inc."
click at [435, 150] on input "Duration" at bounding box center [492, 149] width 137 height 17
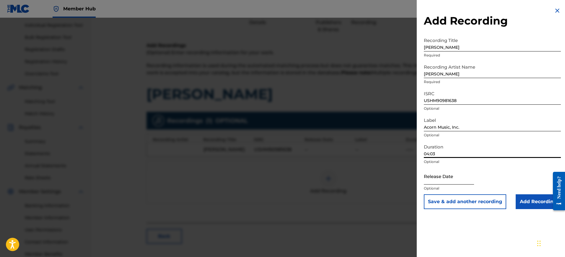
type input "04:03"
select select "8"
select select "2025"
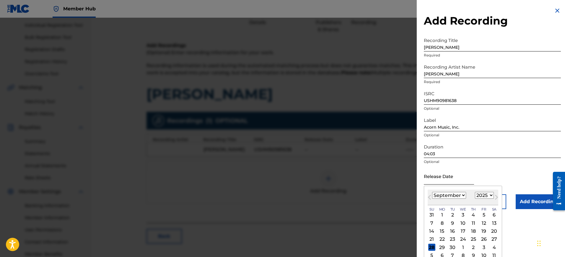
click at [432, 179] on input "text" at bounding box center [449, 175] width 50 height 17
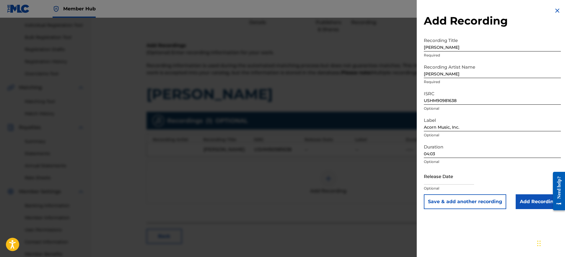
click at [514, 174] on div "Release Date Optional" at bounding box center [492, 180] width 137 height 27
click at [467, 181] on input "text" at bounding box center [449, 175] width 50 height 17
select select "8"
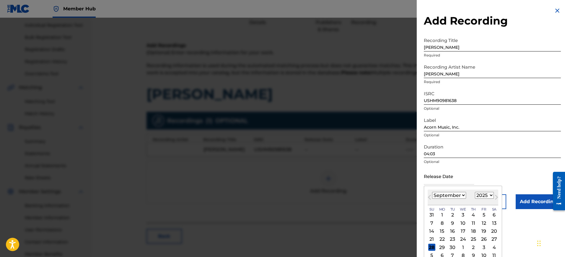
click at [438, 195] on select "January February March April May June July August September October November De…" at bounding box center [449, 195] width 34 height 7
click at [492, 195] on select "1899 1900 1901 1902 1903 1904 1905 1906 1907 1908 1909 1910 1911 1912 1913 1914…" at bounding box center [484, 195] width 19 height 7
select select "2009"
click at [475, 192] on select "1899 1900 1901 1902 1903 1904 1905 1906 1907 1908 1909 1910 1911 1912 1913 1914…" at bounding box center [484, 195] width 19 height 7
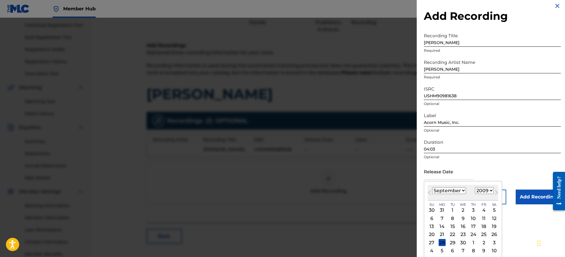
scroll to position [6, 0]
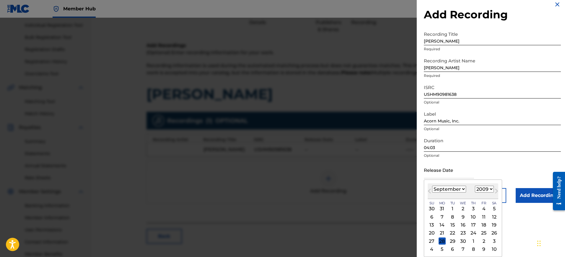
click at [462, 187] on select "January February March April May June July August September October November De…" at bounding box center [449, 188] width 34 height 7
select select "10"
click at [432, 185] on select "January February March April May June July August September October November De…" at bounding box center [449, 188] width 34 height 7
click at [462, 207] on div "4" at bounding box center [462, 208] width 7 height 7
type input "[DATE]"
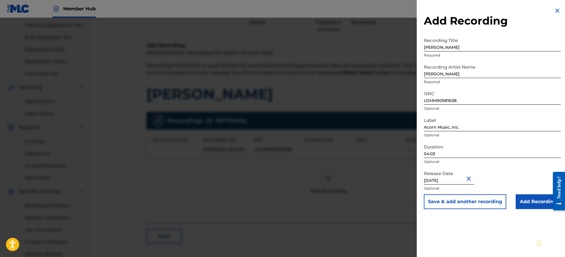
scroll to position [110, 0]
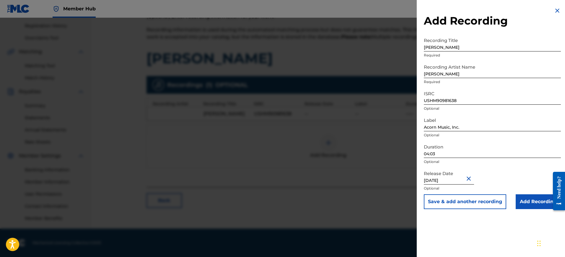
click at [501, 222] on div "Add Recording Recording Title [PERSON_NAME] Recording Artist Name [PERSON_NAME]…" at bounding box center [492, 128] width 151 height 257
click at [532, 201] on input "Add Recording" at bounding box center [537, 201] width 45 height 15
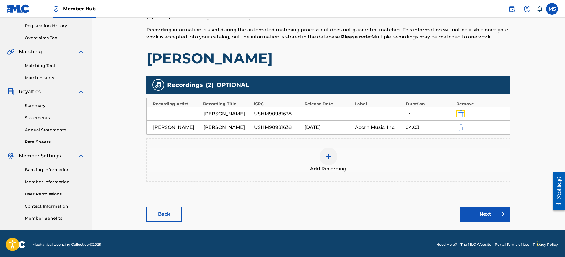
click at [463, 113] on img "submit" at bounding box center [461, 113] width 6 height 7
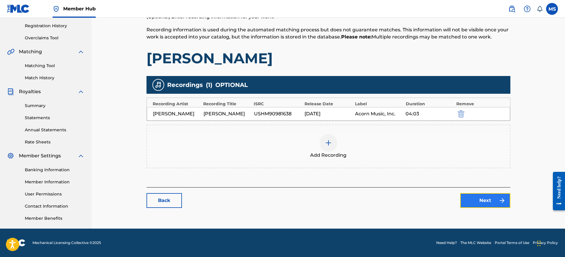
click at [483, 201] on link "Next" at bounding box center [485, 200] width 50 height 15
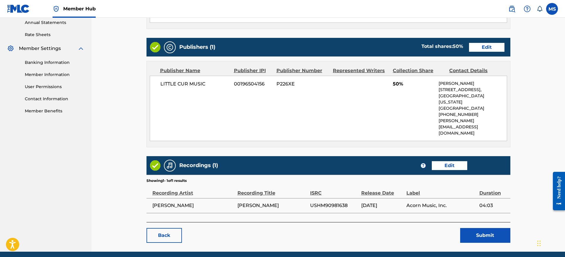
scroll to position [221, 0]
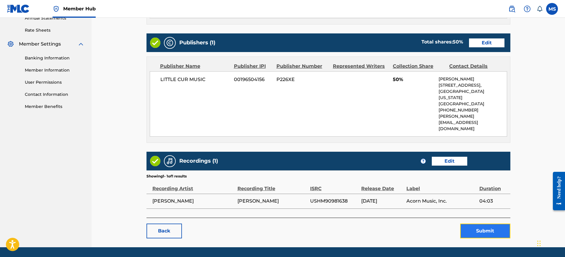
click at [480, 223] on button "Submit" at bounding box center [485, 230] width 50 height 15
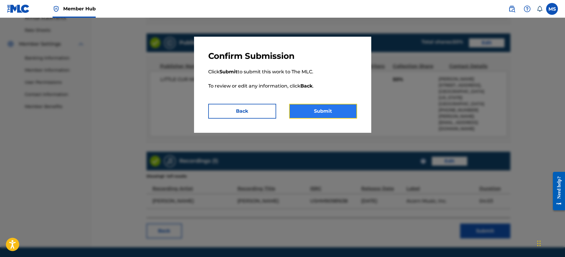
click at [316, 109] on button "Submit" at bounding box center [323, 111] width 68 height 15
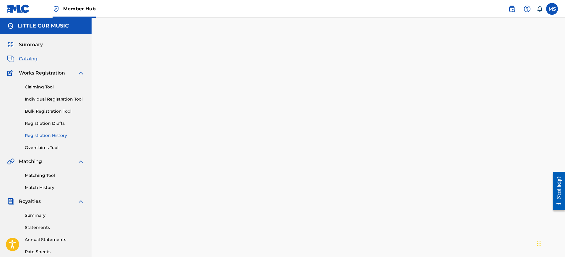
click at [40, 136] on link "Registration History" at bounding box center [55, 135] width 60 height 6
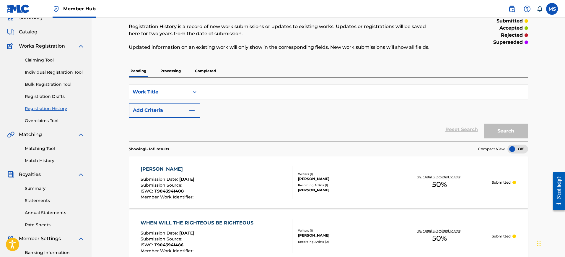
scroll to position [37, 0]
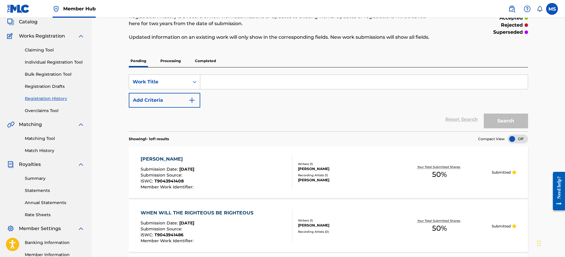
click at [216, 167] on div "[PERSON_NAME] Submission Date : [DATE] Submission Source : ISWC : T9043941408 M…" at bounding box center [217, 172] width 152 height 34
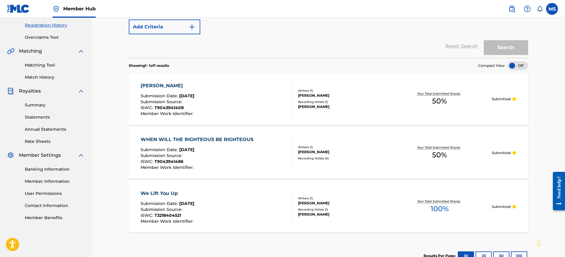
scroll to position [111, 0]
click at [239, 149] on div "Submission Date : [DATE]" at bounding box center [199, 150] width 116 height 6
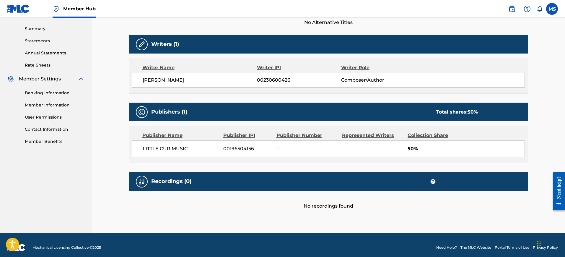
scroll to position [191, 0]
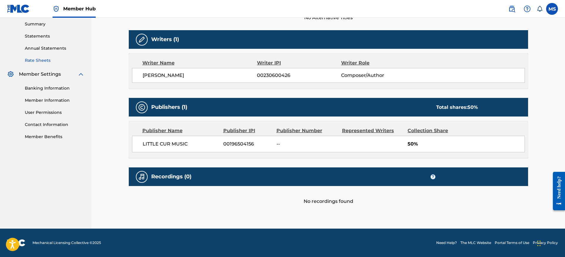
click at [32, 60] on link "Rate Sheets" at bounding box center [55, 60] width 60 height 6
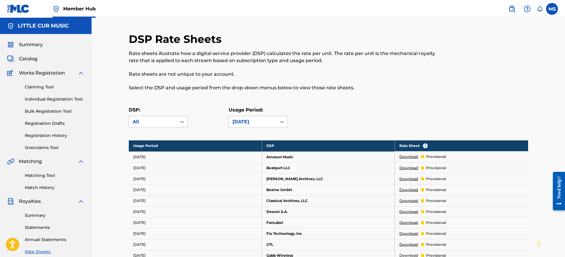
click at [413, 156] on link "Download" at bounding box center [408, 156] width 19 height 5
click at [511, 59] on div at bounding box center [482, 65] width 92 height 66
click at [407, 211] on link "Download" at bounding box center [408, 211] width 19 height 5
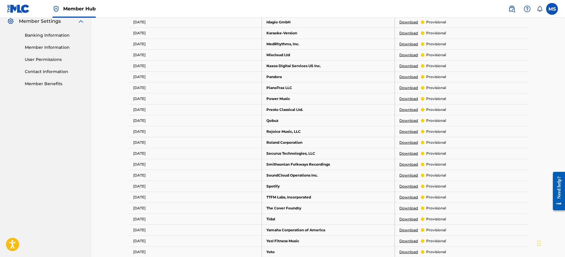
scroll to position [258, 0]
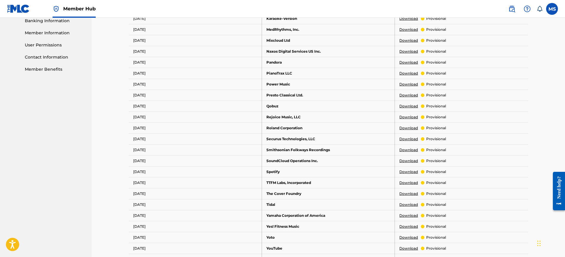
click at [406, 172] on link "Download" at bounding box center [408, 171] width 19 height 5
